Goal: Task Accomplishment & Management: Manage account settings

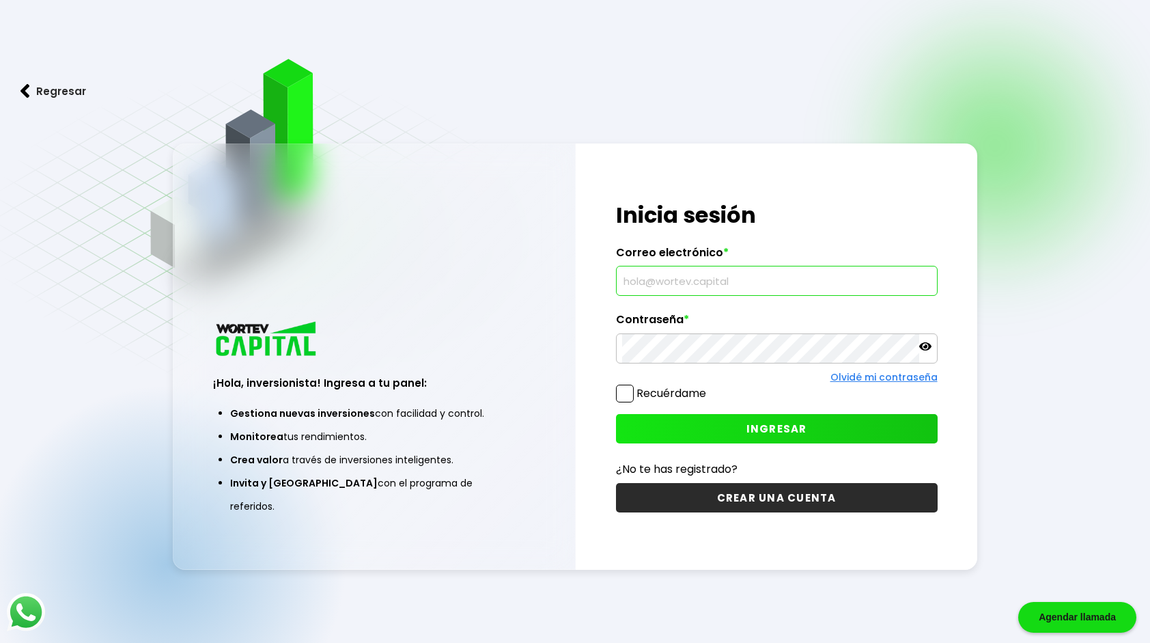
click at [723, 280] on input "text" at bounding box center [776, 280] width 309 height 29
type input "[EMAIL_ADDRESS][DOMAIN_NAME]"
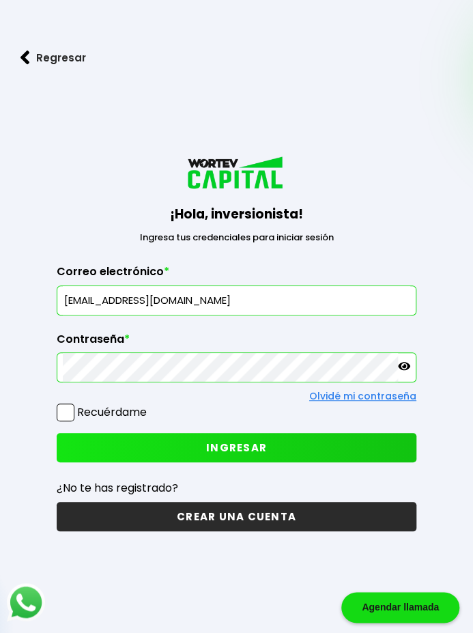
click at [190, 437] on button "INGRESAR" at bounding box center [237, 447] width 360 height 29
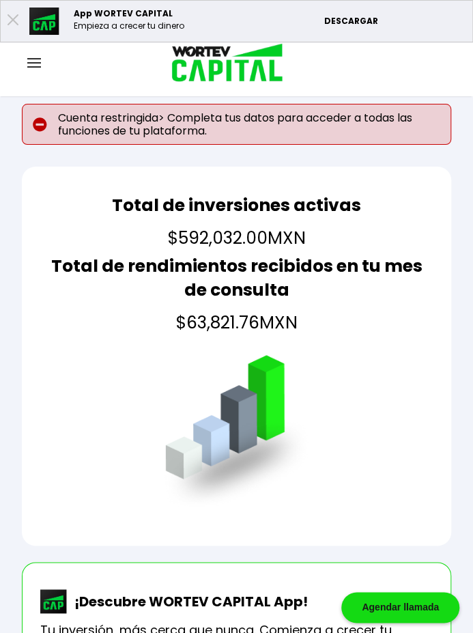
click at [29, 68] on div at bounding box center [34, 63] width 68 height 17
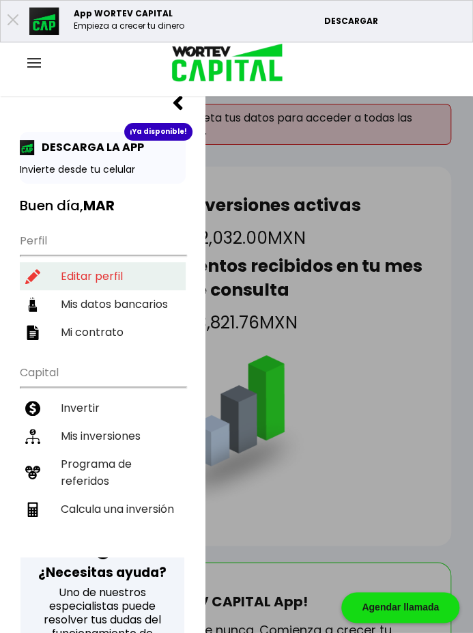
click at [108, 265] on li "Editar perfil" at bounding box center [103, 276] width 166 height 28
select select "Hombre"
select select "Licenciatura"
select select "MI"
select select "BBVA Bancomer"
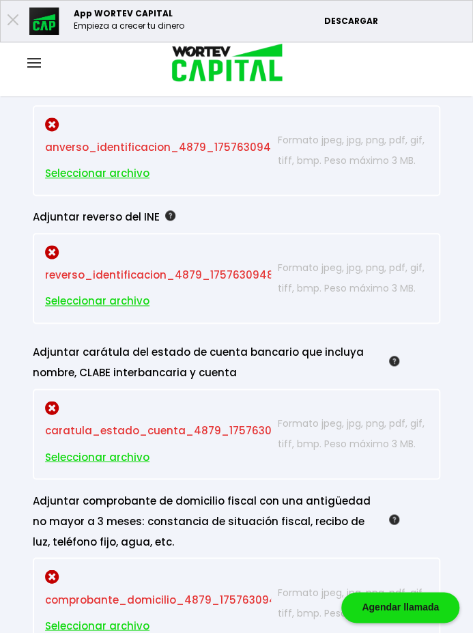
scroll to position [1681, 0]
